Goal: Information Seeking & Learning: Find specific page/section

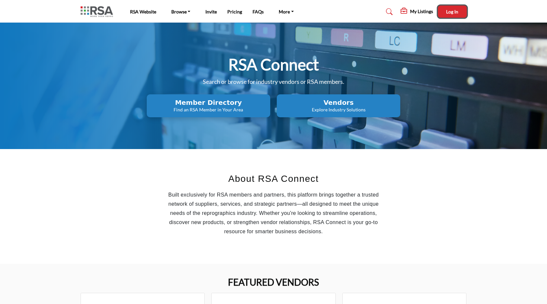
click at [449, 11] on span "Log In" at bounding box center [452, 12] width 12 height 6
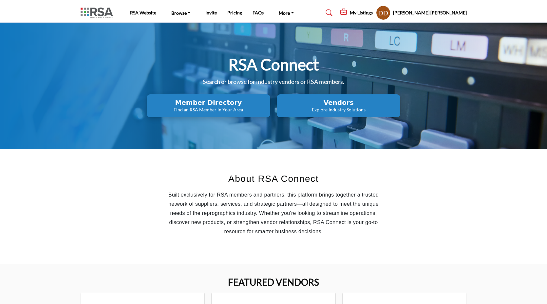
click at [434, 13] on h5 "[PERSON_NAME] [PERSON_NAME]" at bounding box center [430, 12] width 74 height 7
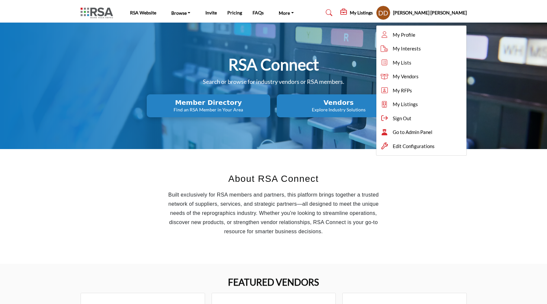
click at [337, 8] on link at bounding box center [327, 13] width 17 height 10
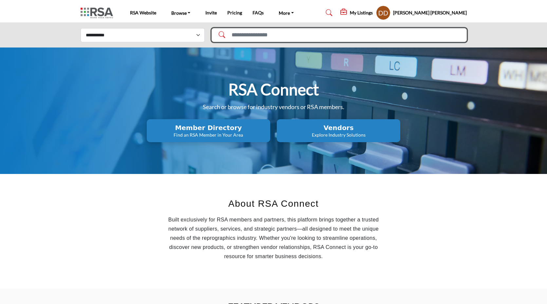
click at [299, 37] on input "Search Solutions" at bounding box center [339, 35] width 255 height 14
type input "******"
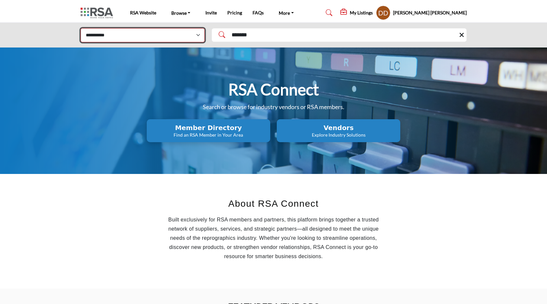
click at [146, 30] on select "**********" at bounding box center [143, 35] width 124 height 14
select select "**********"
click at [81, 28] on select "**********" at bounding box center [143, 35] width 124 height 14
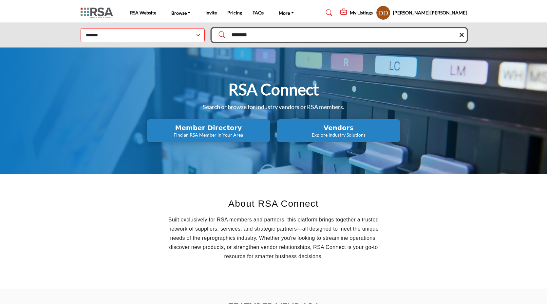
click at [276, 31] on input "******" at bounding box center [339, 35] width 255 height 14
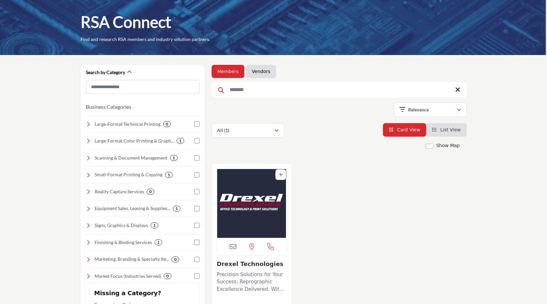
scroll to position [31, 0]
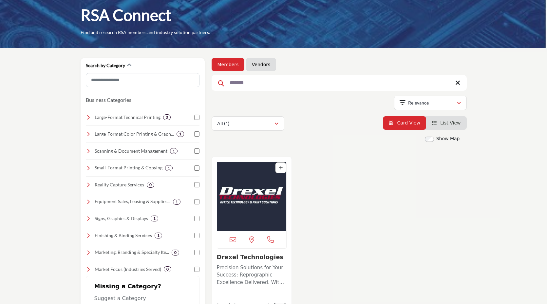
click at [246, 210] on img "Open Listing in new tab" at bounding box center [251, 196] width 69 height 69
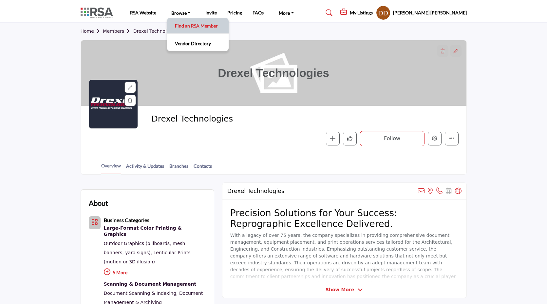
click at [179, 26] on link "Find an RSA Member" at bounding box center [197, 25] width 55 height 9
click at [434, 141] on button "Edit company" at bounding box center [435, 139] width 14 height 14
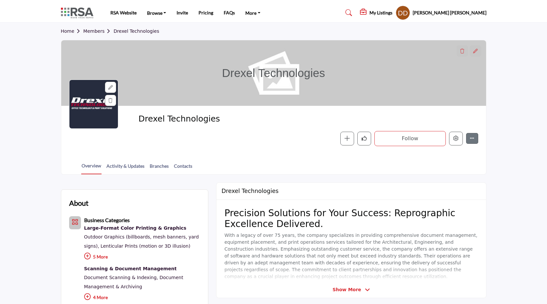
click at [272, 137] on div "Follow Following Message Recommend Add to My Suppliers Phone Number Claim Listi…" at bounding box center [359, 138] width 238 height 15
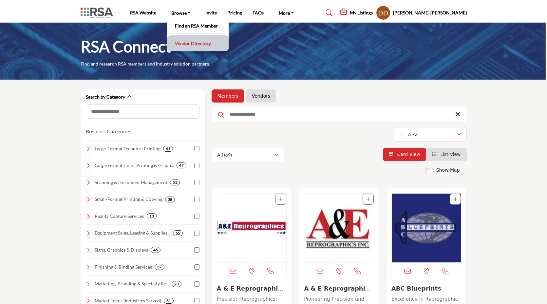
click at [187, 47] on link "Vendor Directory" at bounding box center [197, 43] width 55 height 9
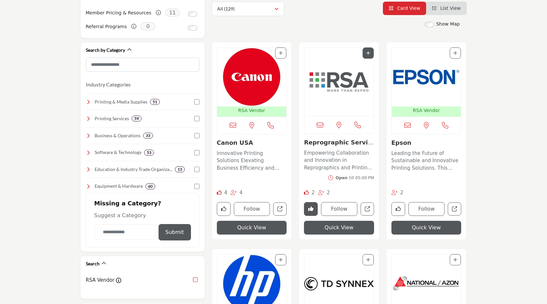
scroll to position [147, 0]
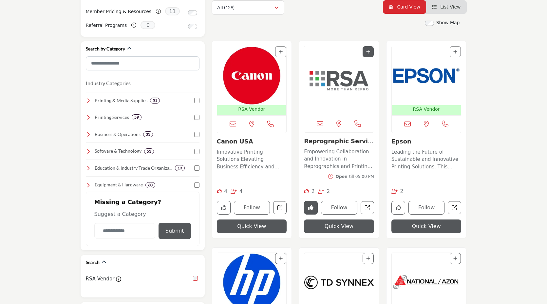
click at [258, 89] on img "Open Listing in new tab" at bounding box center [251, 75] width 69 height 59
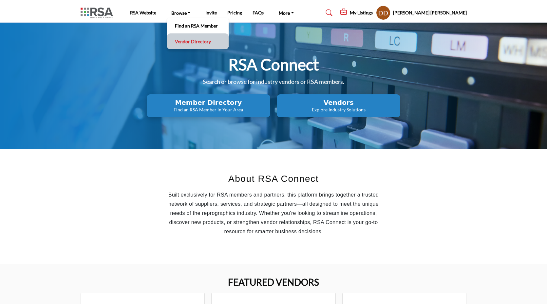
click at [186, 43] on link "Vendor Directory" at bounding box center [197, 41] width 55 height 9
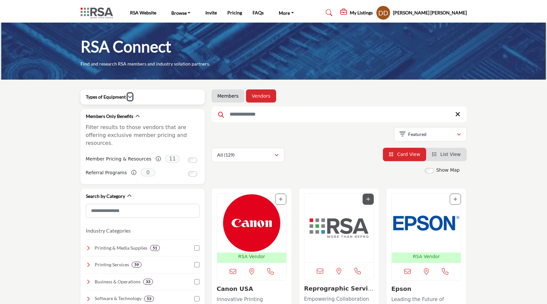
click at [129, 98] on icon "button" at bounding box center [130, 96] width 5 height 5
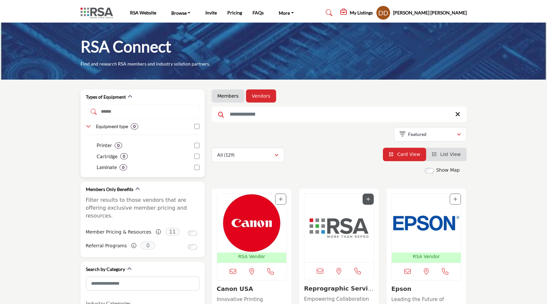
click at [90, 126] on icon at bounding box center [88, 126] width 5 height 5
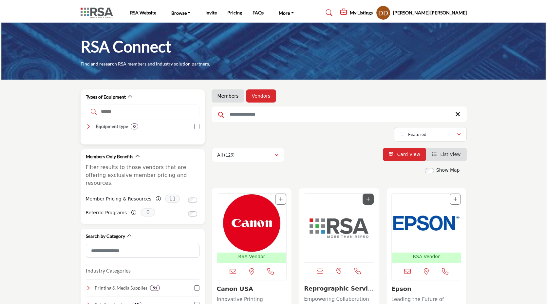
click at [90, 126] on icon at bounding box center [88, 126] width 5 height 5
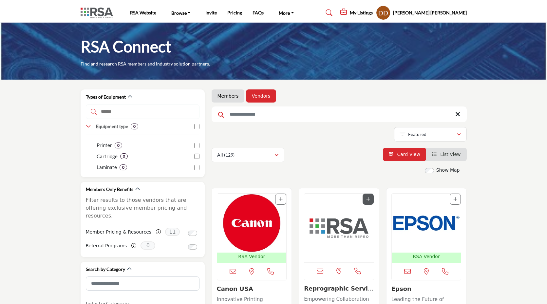
click at [263, 233] on img "Open Listing in new tab" at bounding box center [251, 223] width 69 height 59
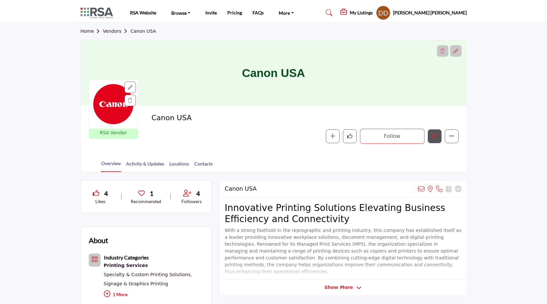
click at [434, 137] on icon "Edit company" at bounding box center [434, 135] width 5 height 5
click at [63, 160] on div at bounding box center [275, 152] width 550 height 304
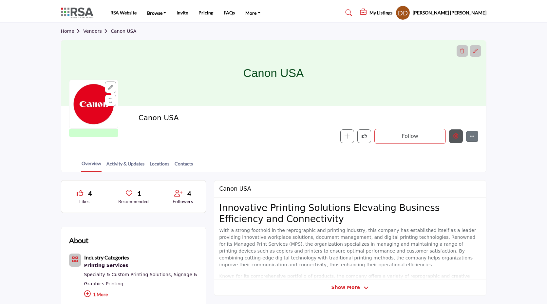
click at [453, 141] on button "Edit company" at bounding box center [456, 136] width 14 height 14
click at [455, 138] on icon "Edit company" at bounding box center [455, 135] width 5 height 5
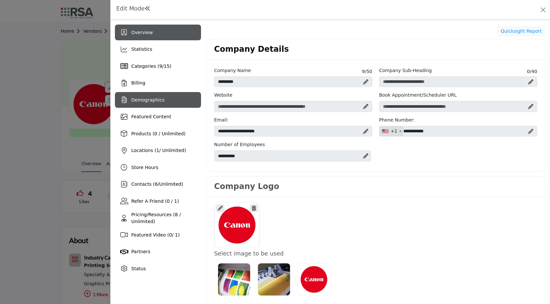
click at [171, 106] on div "Demographics" at bounding box center [158, 100] width 86 height 16
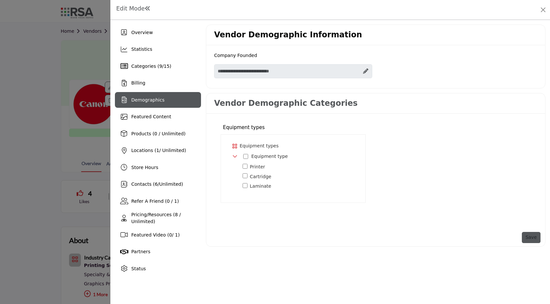
click at [235, 158] on icon "Toggle Category" at bounding box center [235, 156] width 5 height 5
click at [236, 158] on icon "Toggle Category" at bounding box center [235, 156] width 5 height 5
click at [237, 159] on div "Toggle Category" at bounding box center [235, 157] width 5 height 8
click at [236, 158] on icon "Toggle Category" at bounding box center [235, 156] width 5 height 5
click at [46, 93] on div at bounding box center [275, 152] width 550 height 304
